Goal: Task Accomplishment & Management: Manage account settings

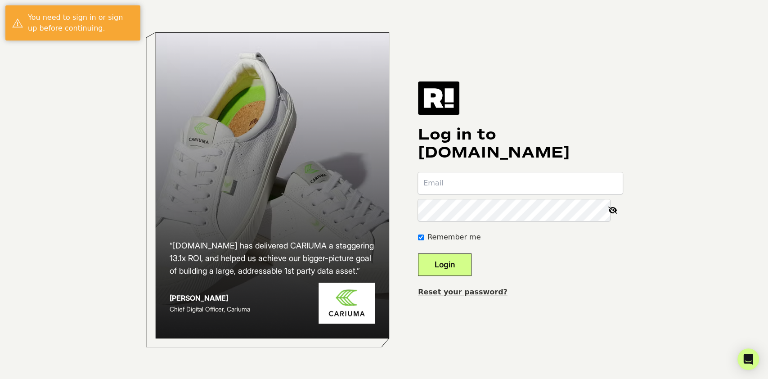
type input "[EMAIL_ADDRESS][DOMAIN_NAME]"
click at [443, 270] on button "Login" at bounding box center [445, 264] width 54 height 22
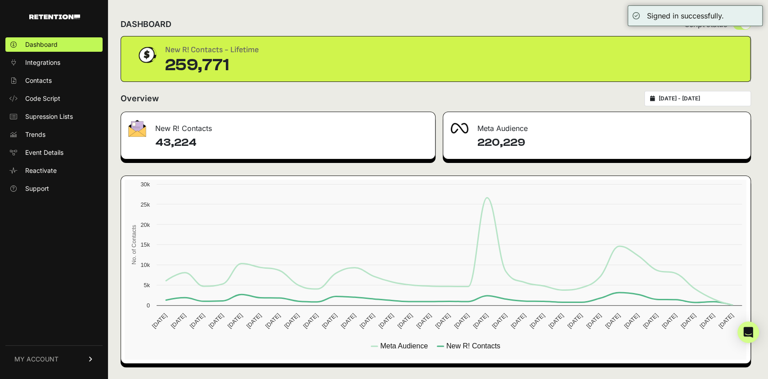
click at [85, 358] on link "MY ACCOUNT" at bounding box center [53, 358] width 97 height 27
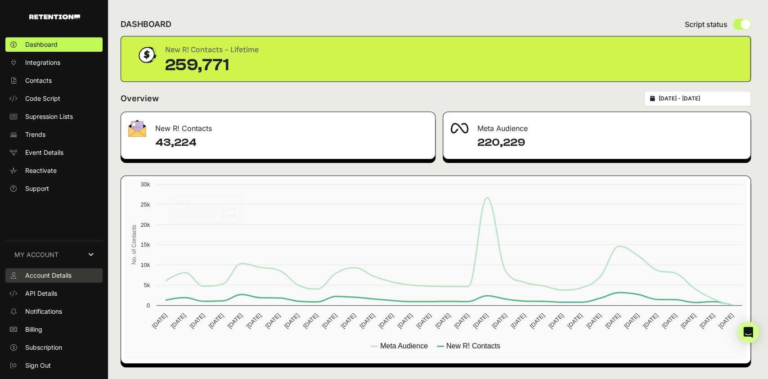
click at [54, 272] on span "Account Details" at bounding box center [48, 275] width 46 height 9
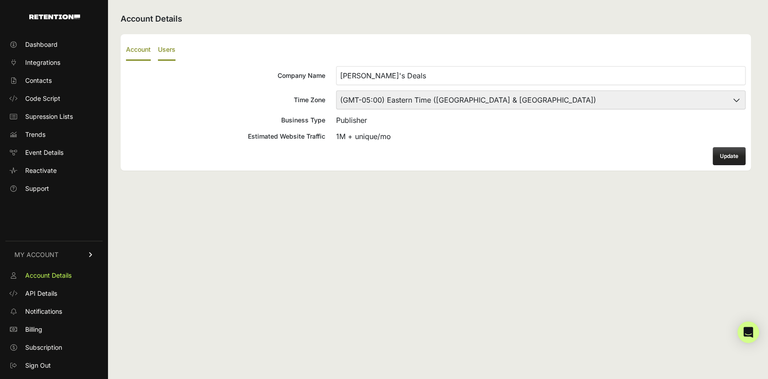
click at [165, 52] on label "Users" at bounding box center [167, 50] width 18 height 21
click at [0, 0] on input "Users" at bounding box center [0, 0] width 0 height 0
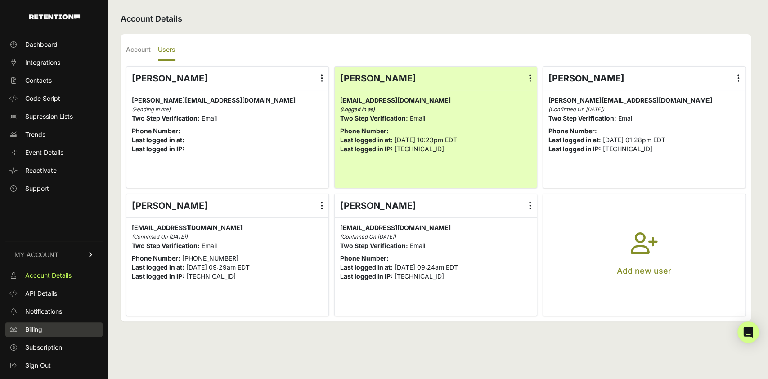
click at [47, 332] on link "Billing" at bounding box center [53, 329] width 97 height 14
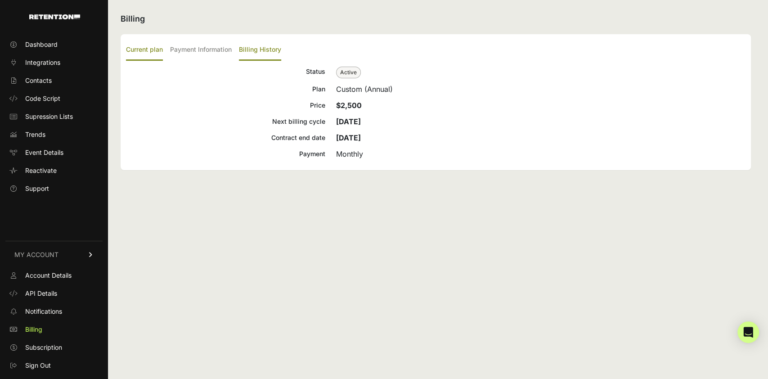
click at [252, 56] on label "Billing History" at bounding box center [260, 50] width 42 height 21
click at [0, 0] on input "Billing History" at bounding box center [0, 0] width 0 height 0
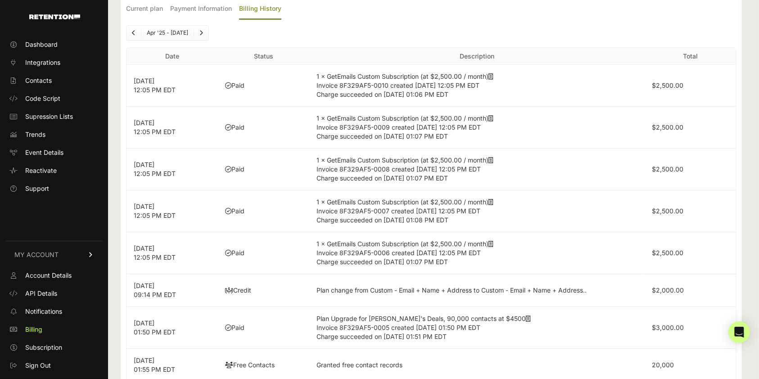
scroll to position [60, 0]
